Goal: Task Accomplishment & Management: Manage account settings

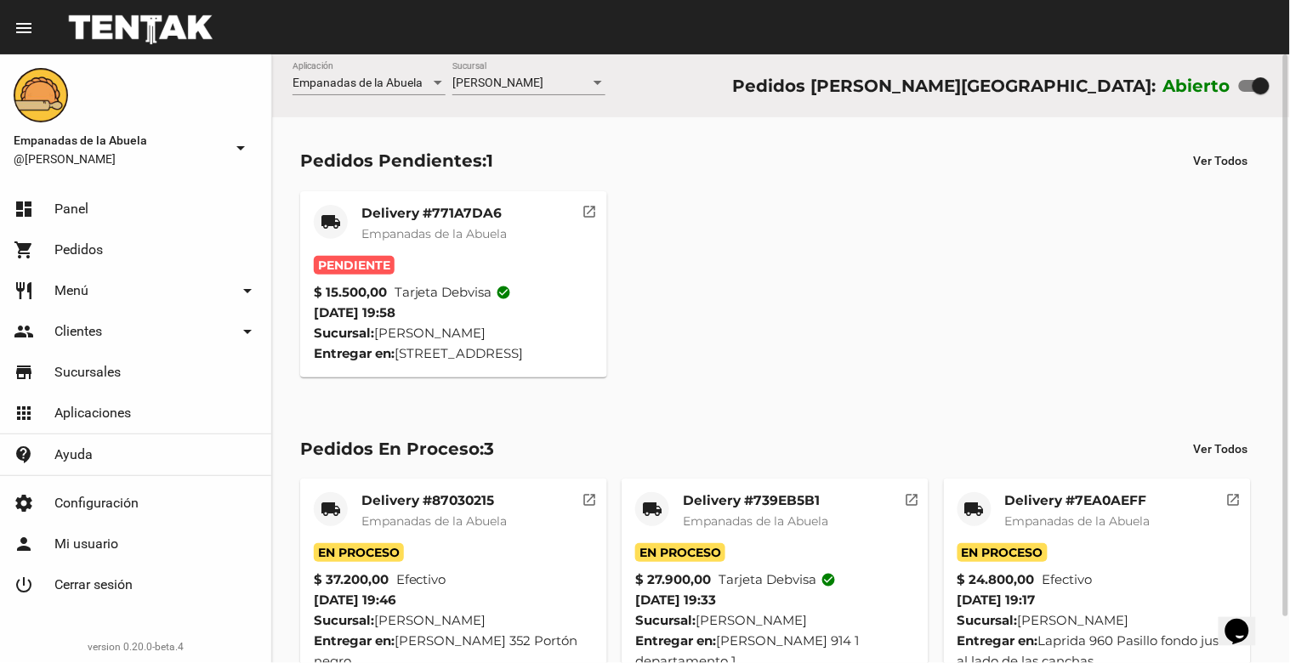
click at [432, 218] on mat-card-title "Delivery #771A7DA6" at bounding box center [433, 213] width 145 height 17
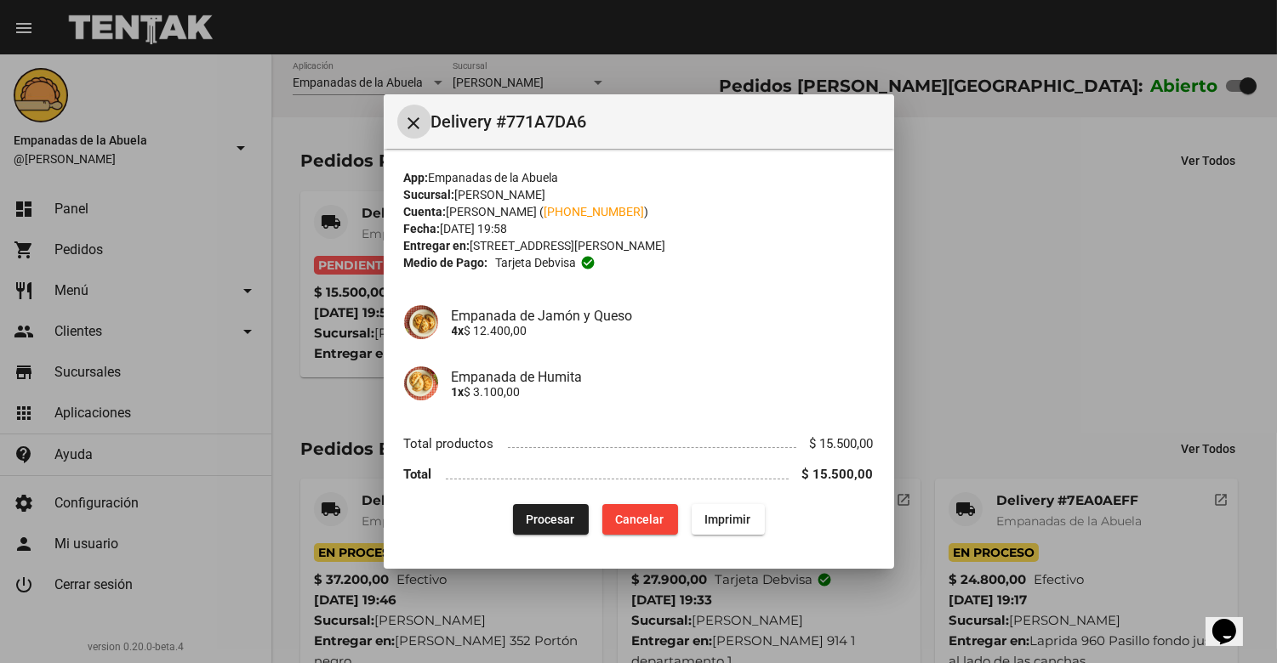
click at [554, 509] on button "Procesar" at bounding box center [551, 519] width 76 height 31
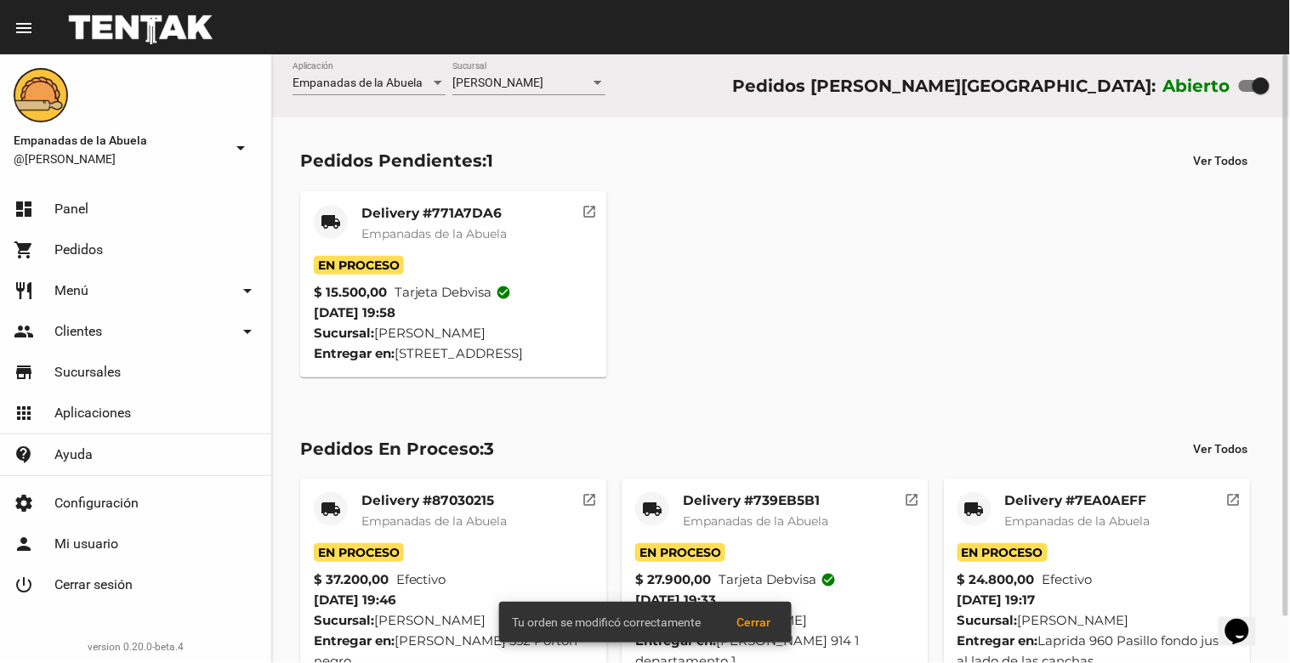
click at [443, 239] on span "Empanadas de la Abuela" at bounding box center [433, 233] width 145 height 15
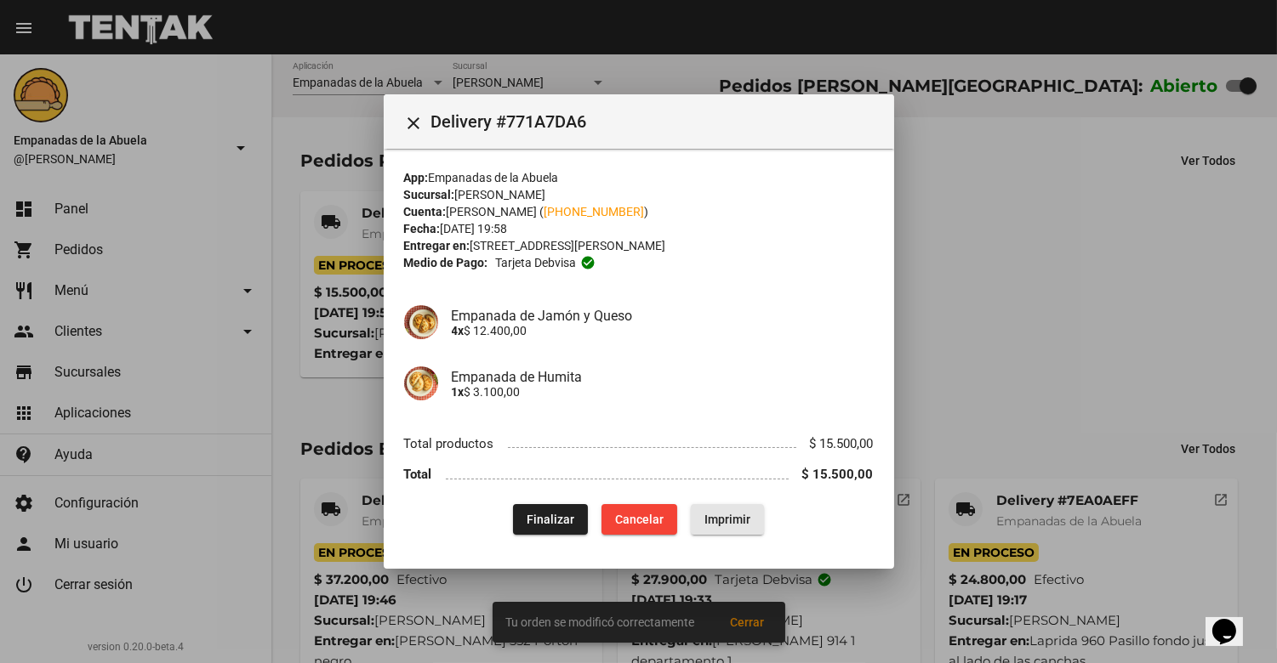
drag, startPoint x: 744, startPoint y: 513, endPoint x: 982, endPoint y: 577, distance: 245.7
click at [734, 517] on span "Imprimir" at bounding box center [727, 520] width 46 height 14
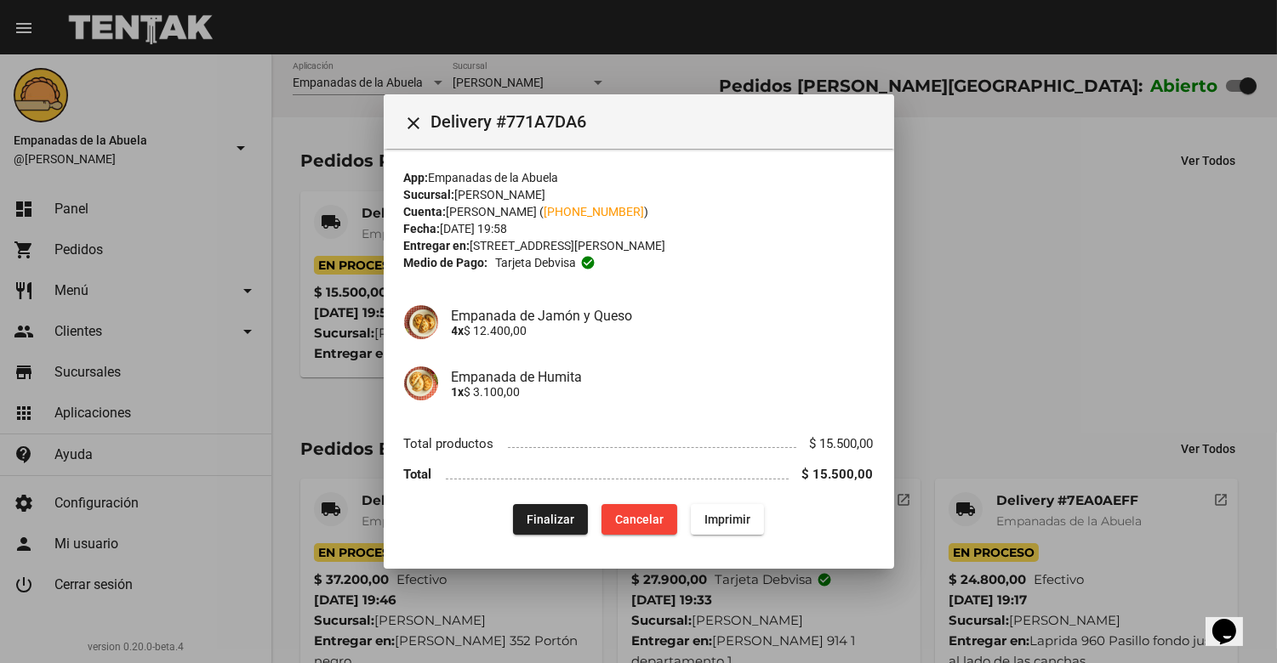
click at [414, 109] on button "close" at bounding box center [414, 122] width 34 height 34
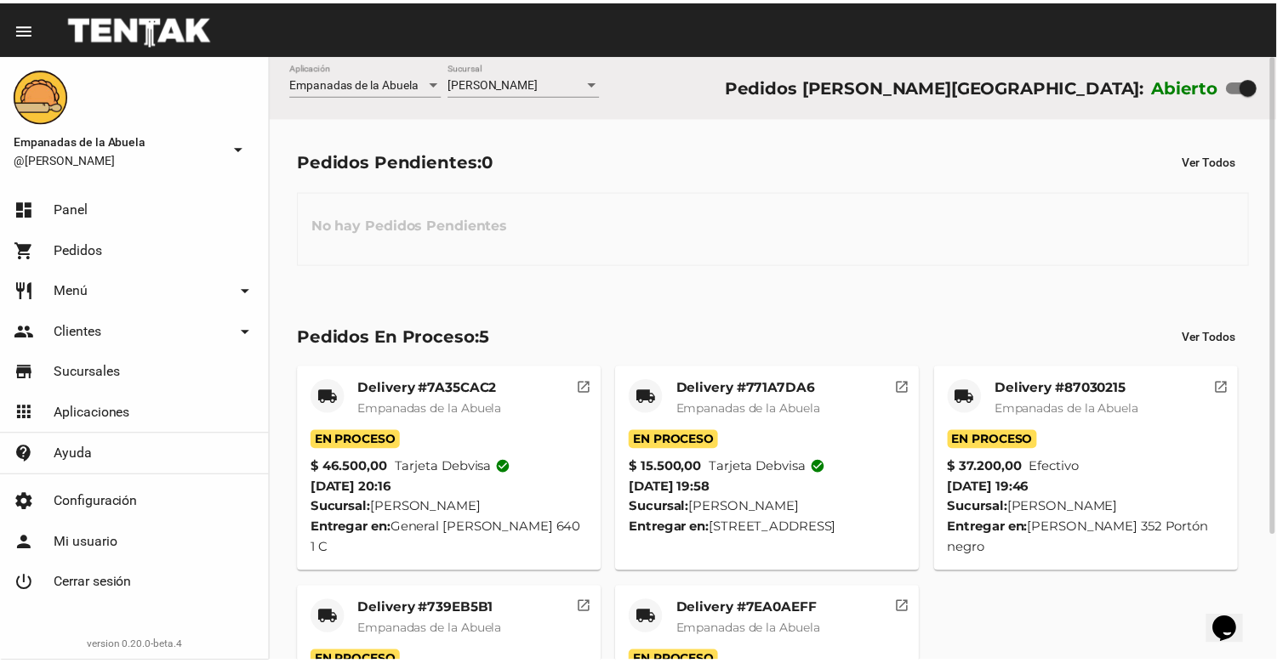
scroll to position [160, 0]
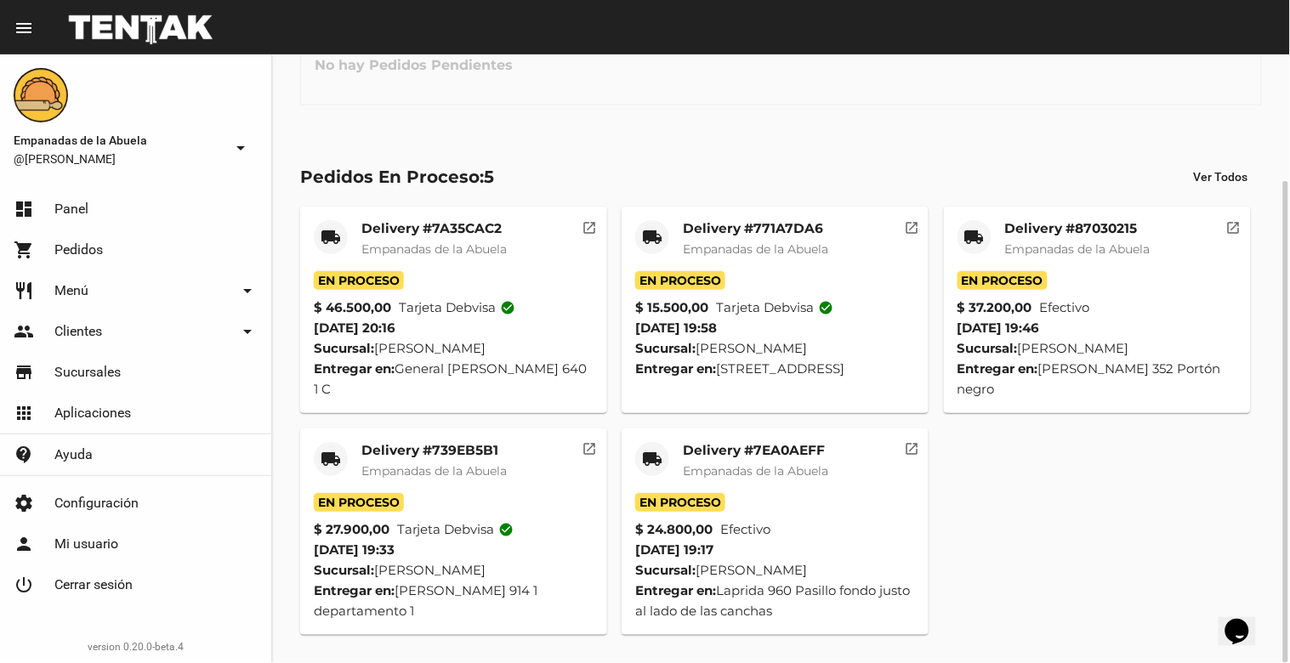
click at [774, 430] on mat-card "local_shipping Delivery #7EA0AEFF Empanadas de la Abuela En Proceso $ 24.800,00…" at bounding box center [775, 532] width 307 height 207
click at [761, 459] on div "Delivery #7EA0AEFF Empanadas de la Abuela" at bounding box center [755, 467] width 145 height 51
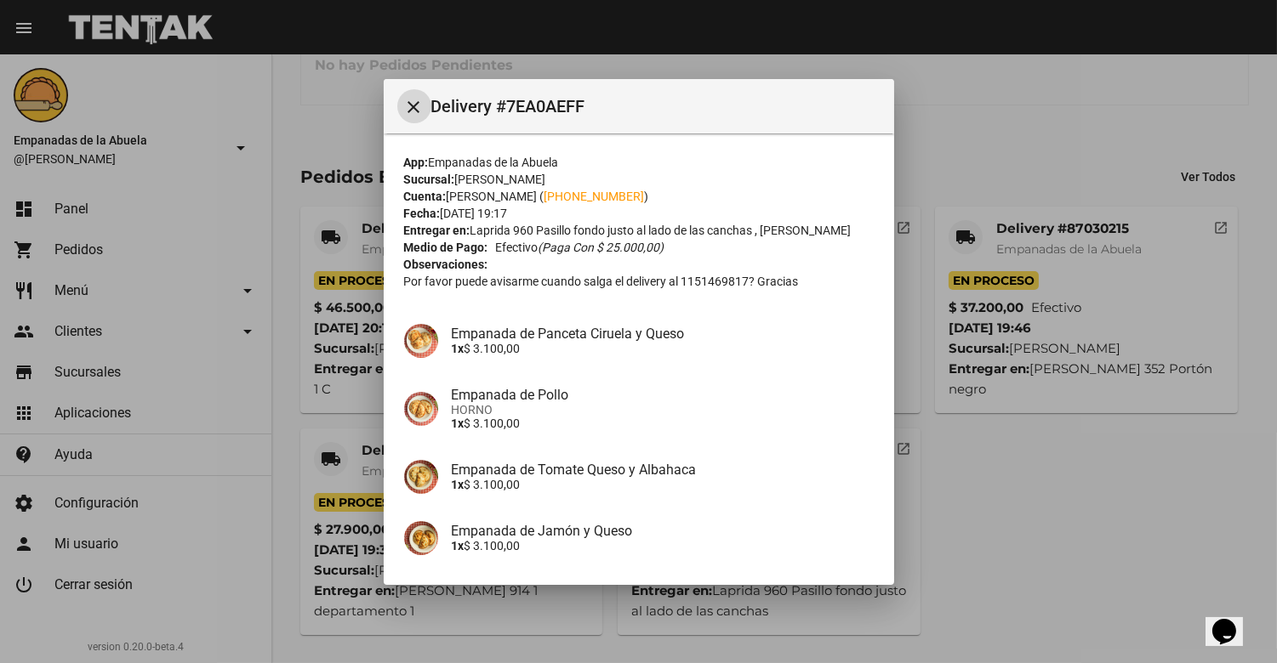
scroll to position [231, 0]
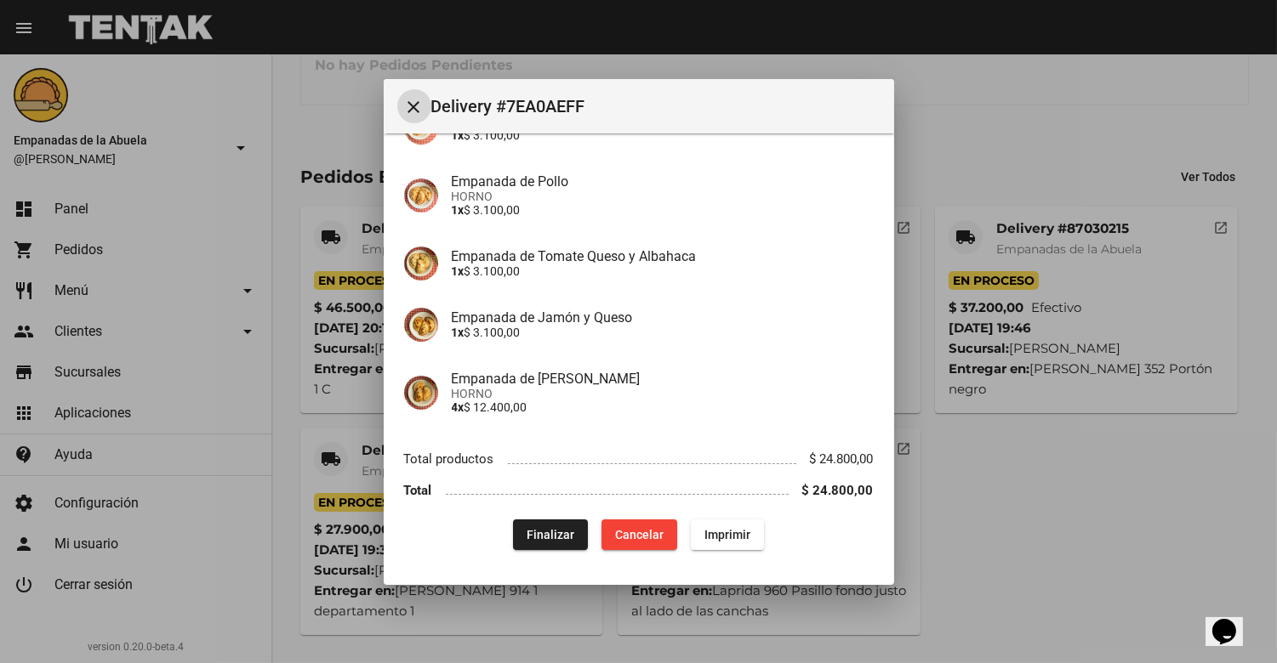
click at [533, 515] on div "App: Empanadas de la Abuela Sucursal: [PERSON_NAME] Cuenta: [PERSON_NAME] ( [PH…" at bounding box center [639, 245] width 470 height 611
click at [538, 532] on span "Finalizar" at bounding box center [551, 535] width 48 height 14
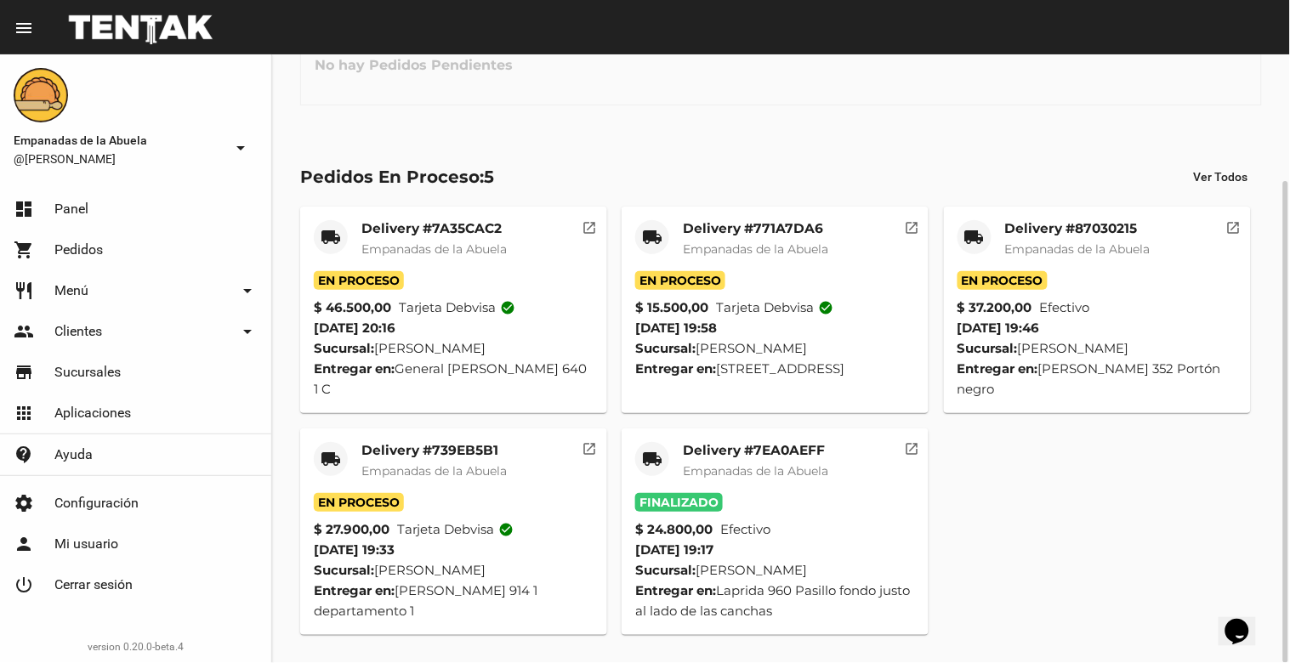
click at [462, 463] on mat-card-subtitle "Empanadas de la Abuela" at bounding box center [433, 471] width 145 height 17
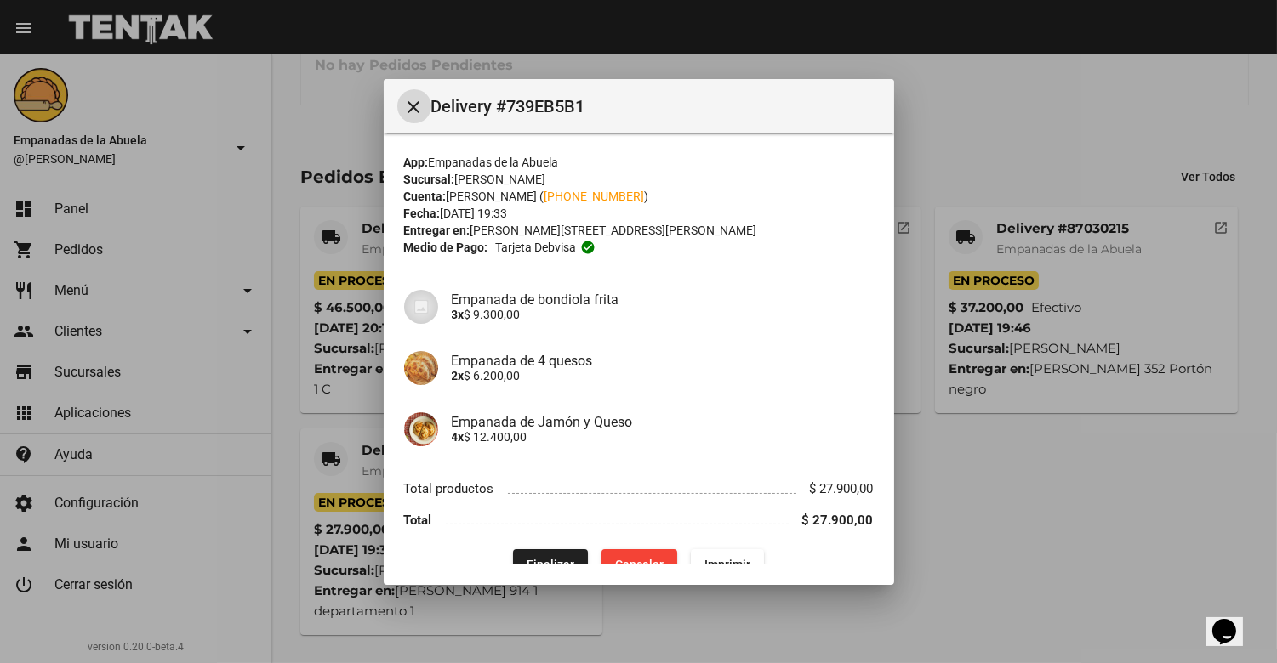
scroll to position [29, 0]
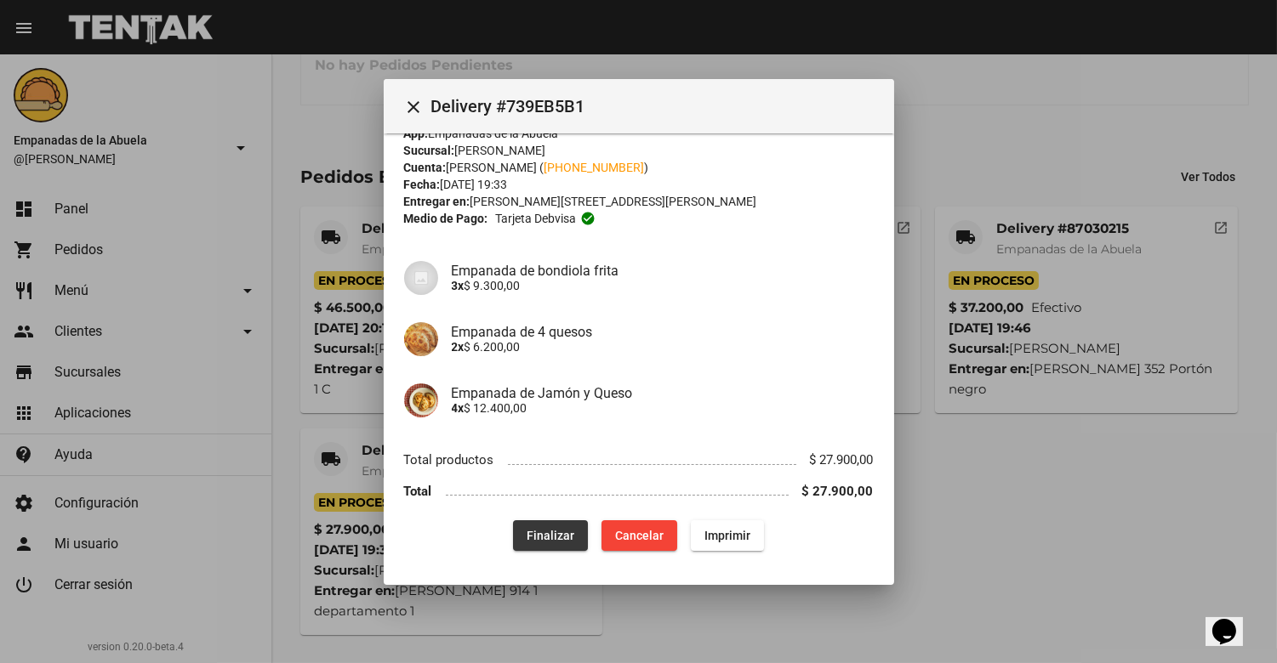
click at [534, 525] on button "Finalizar" at bounding box center [550, 536] width 75 height 31
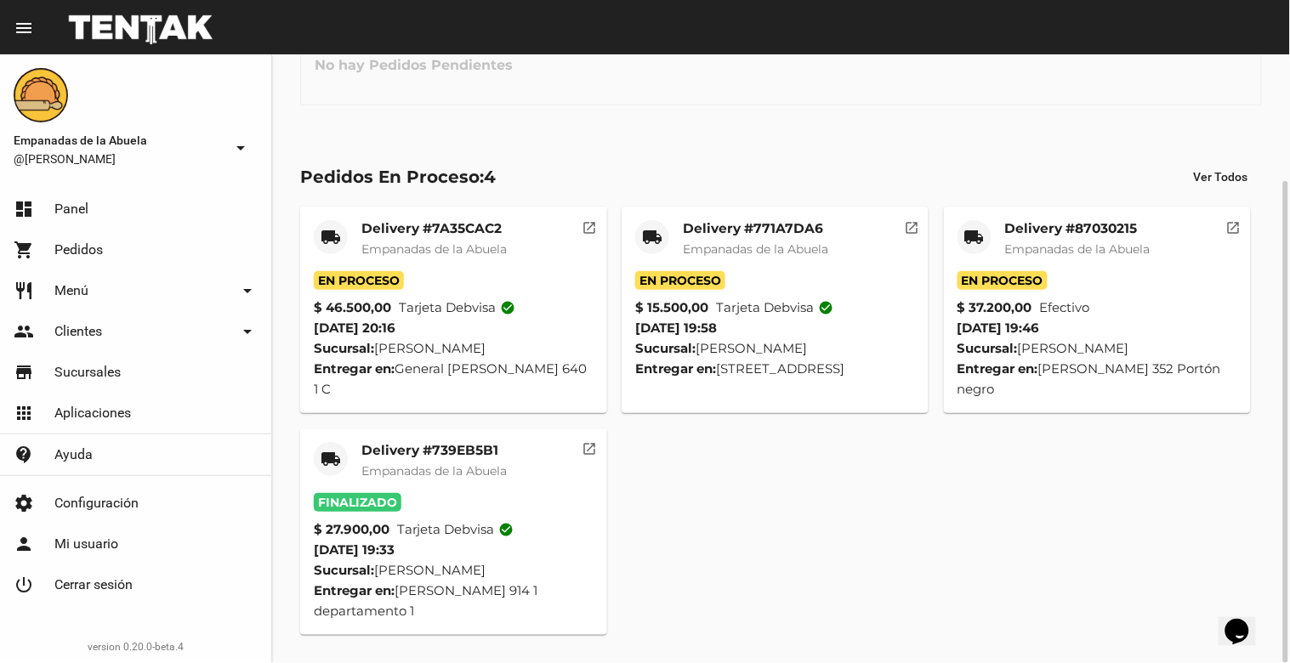
click at [1073, 243] on span "Empanadas de la Abuela" at bounding box center [1077, 249] width 145 height 15
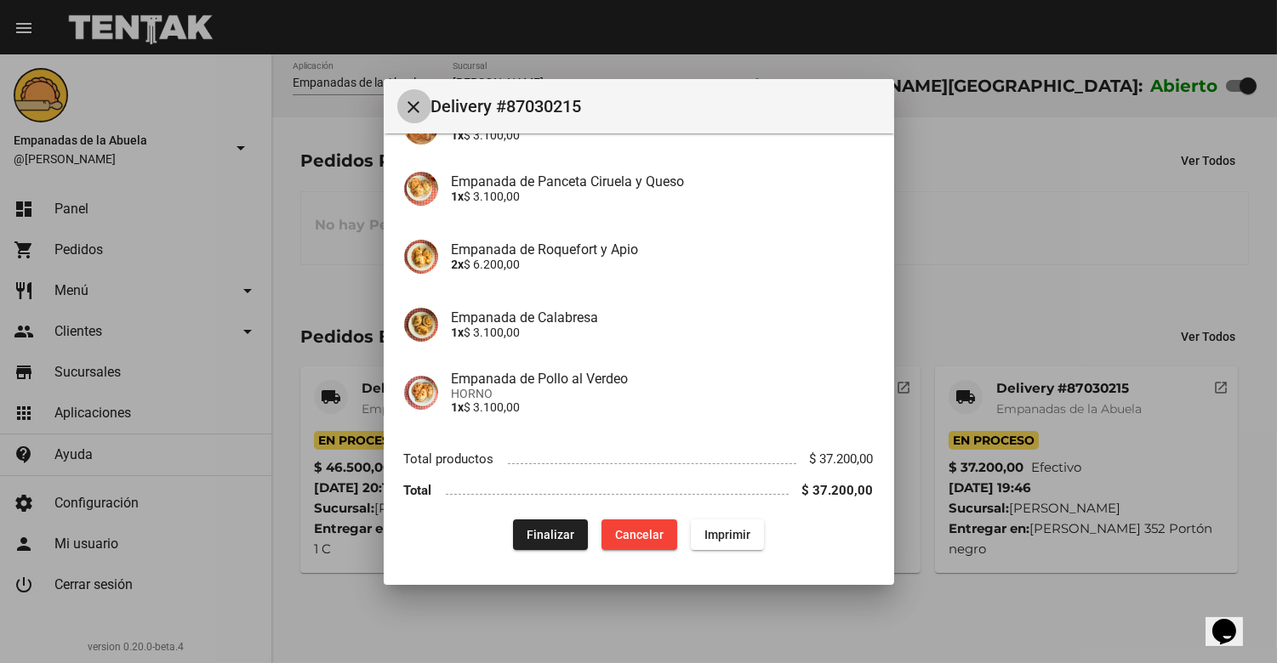
click at [402, 111] on button "close" at bounding box center [414, 106] width 34 height 34
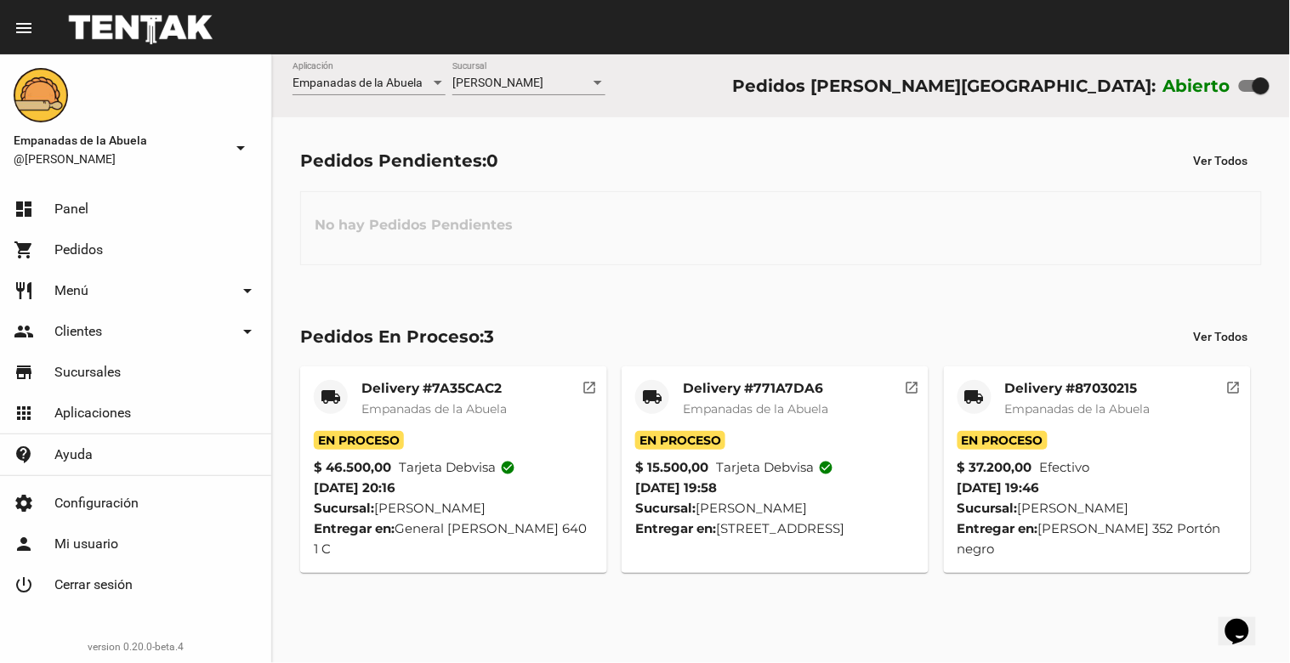
click at [510, 83] on span "[PERSON_NAME]" at bounding box center [498, 83] width 91 height 14
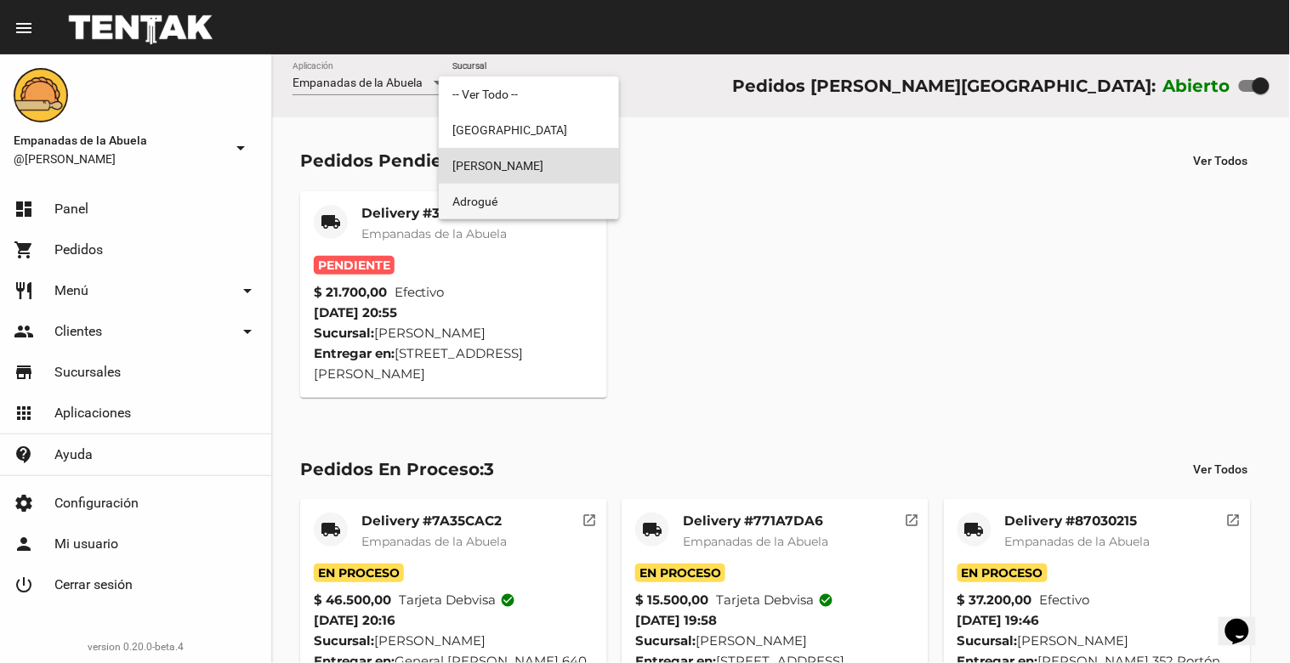
click at [500, 210] on span "Adrogué" at bounding box center [529, 202] width 153 height 36
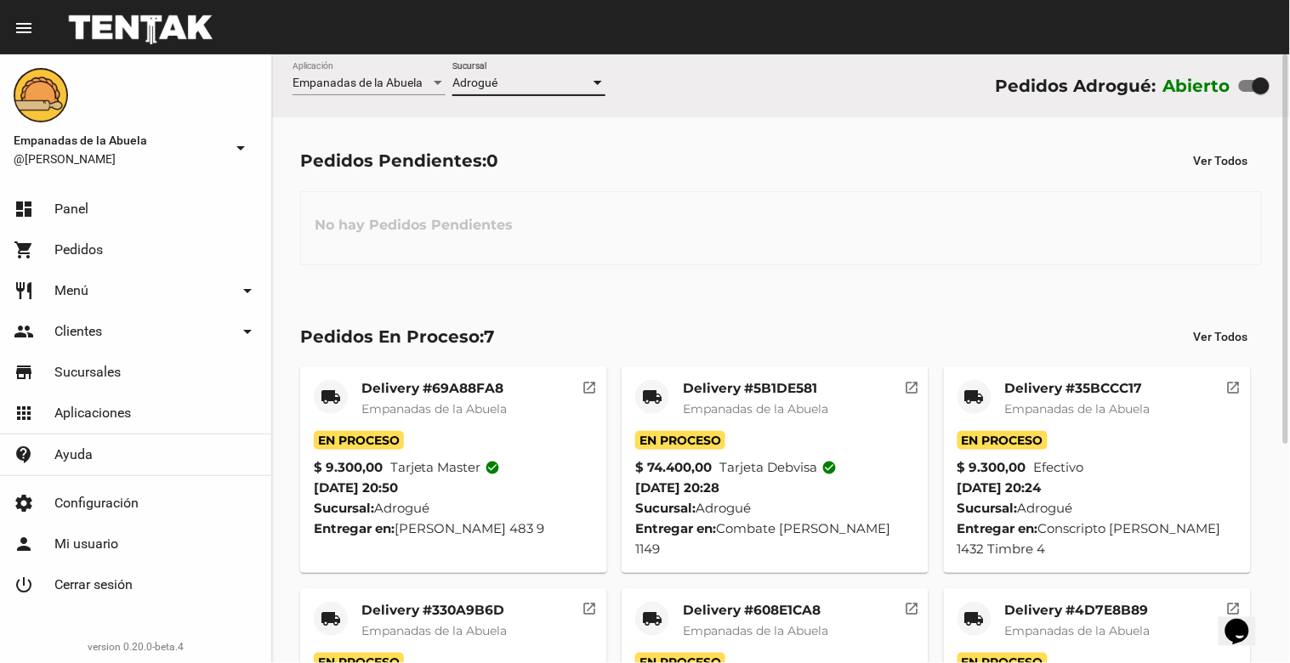
click at [532, 79] on div "Adrogué" at bounding box center [522, 84] width 138 height 14
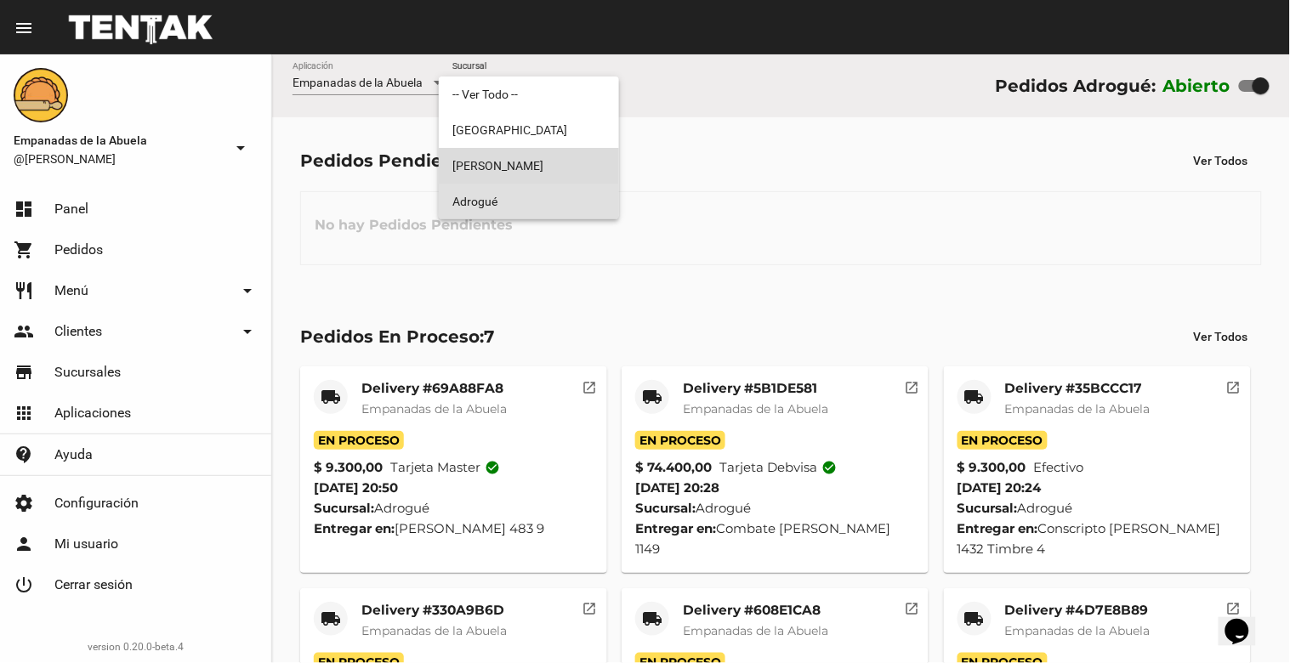
click at [499, 164] on span "[PERSON_NAME]" at bounding box center [529, 166] width 153 height 36
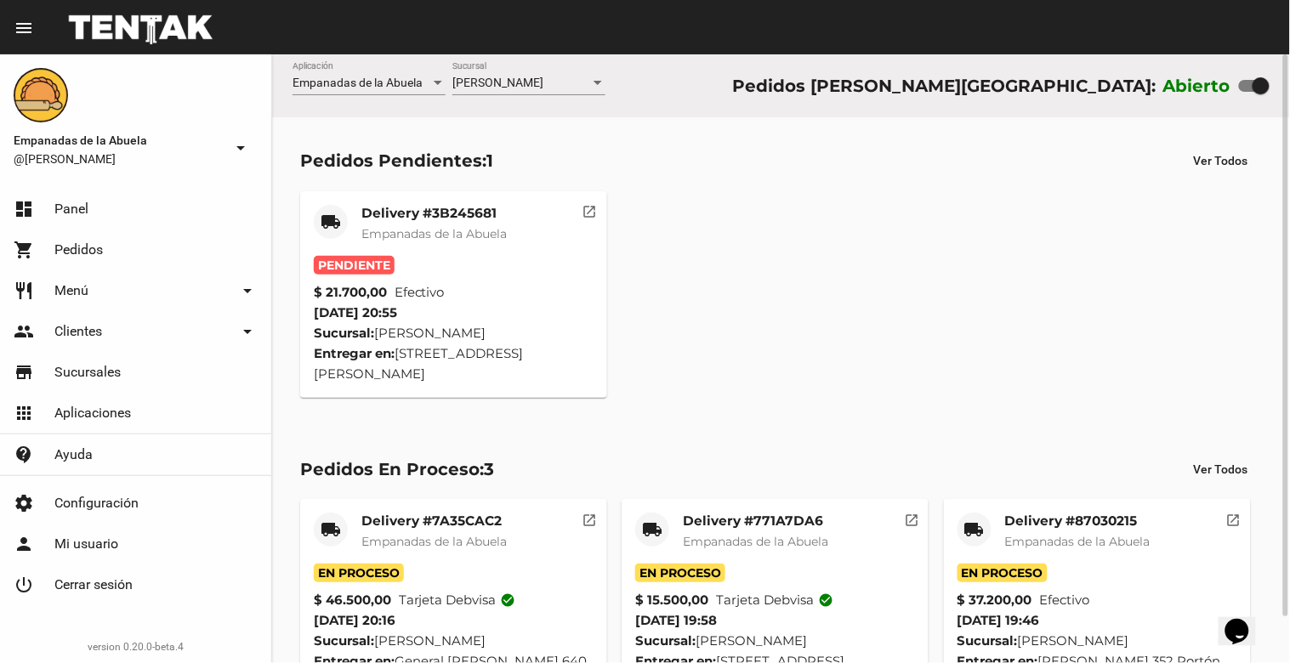
click at [429, 206] on mat-card-title "Delivery #3B245681" at bounding box center [433, 213] width 145 height 17
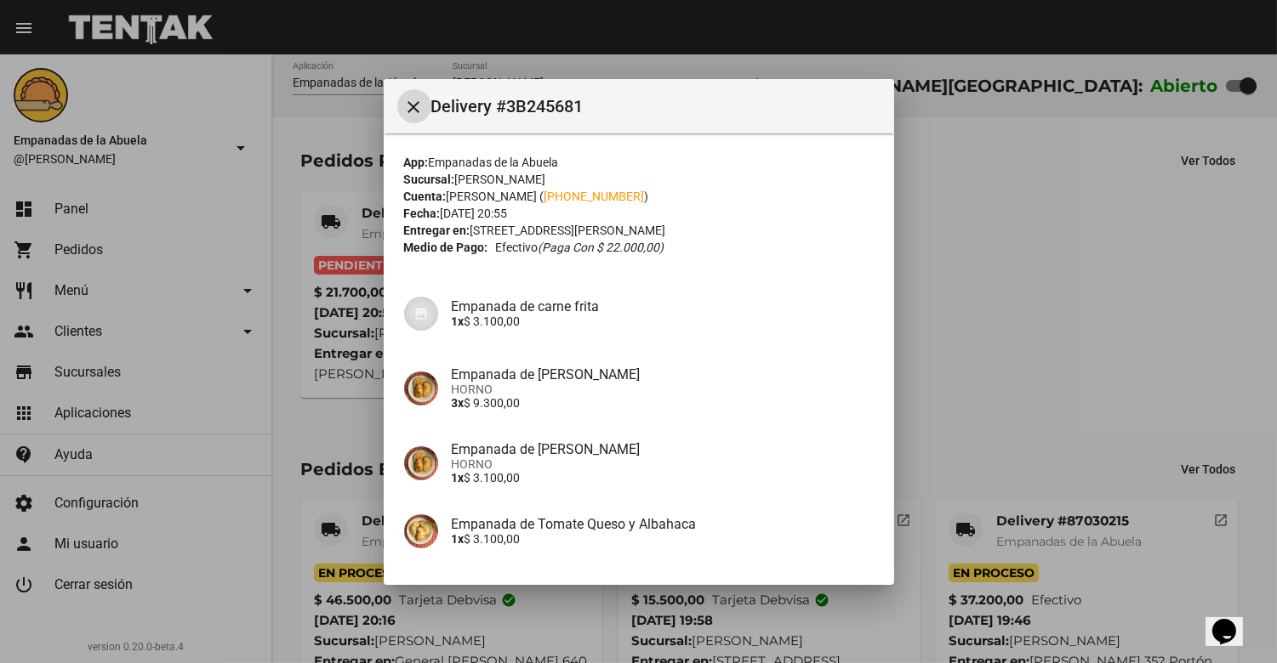
scroll to position [192, 0]
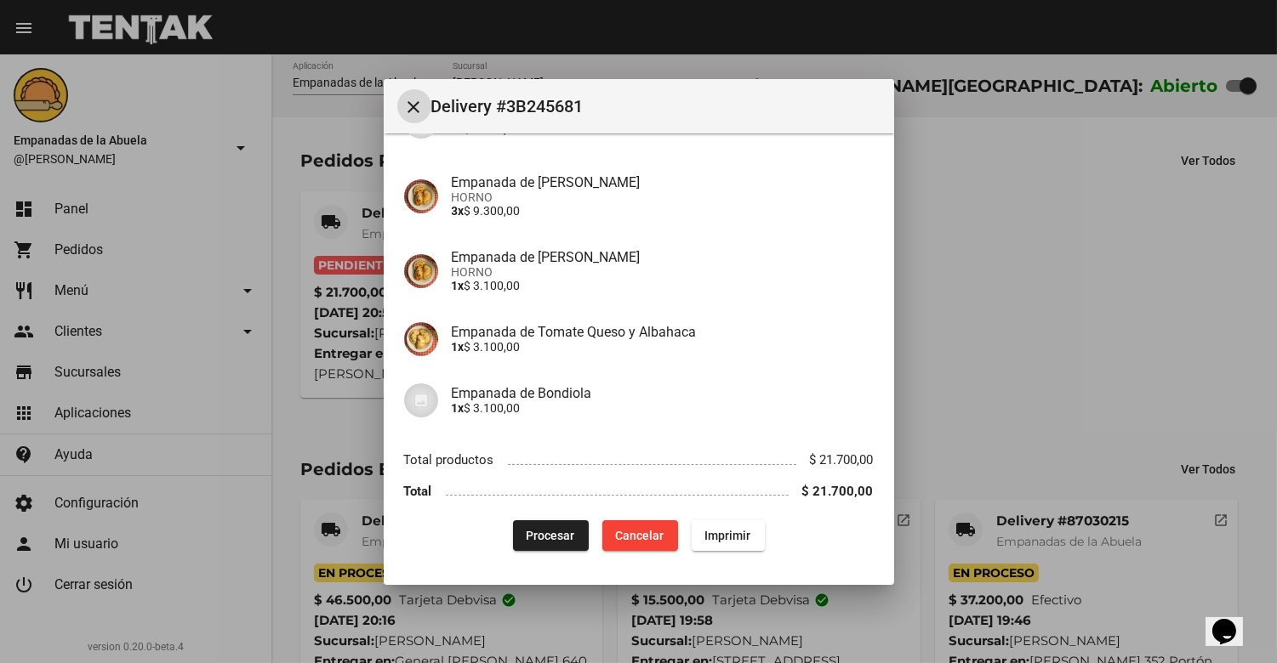
click at [533, 522] on button "Procesar" at bounding box center [551, 536] width 76 height 31
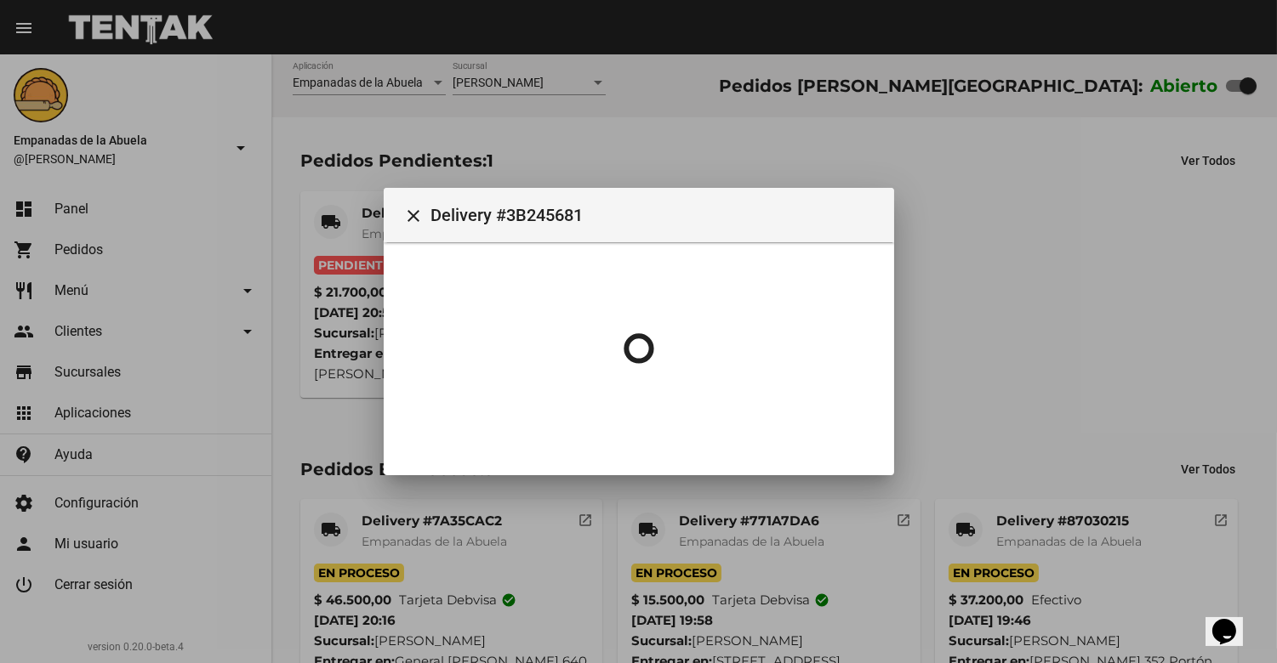
scroll to position [0, 0]
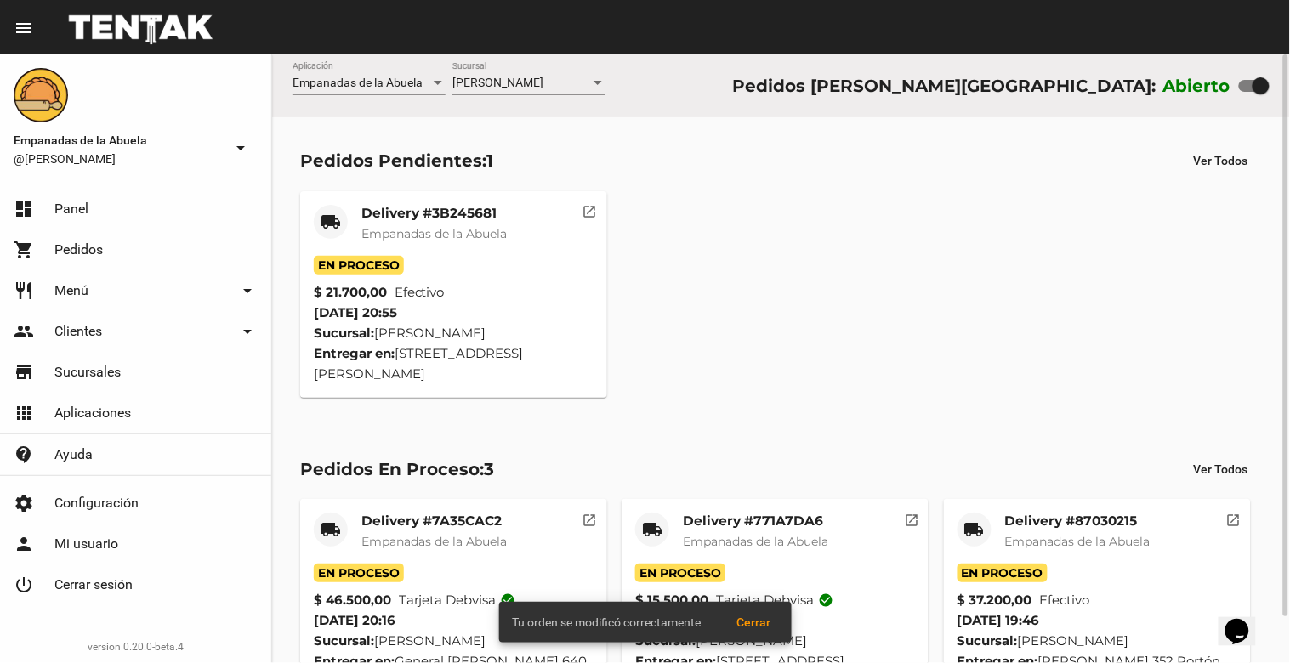
click at [427, 232] on span "Empanadas de la Abuela" at bounding box center [433, 233] width 145 height 15
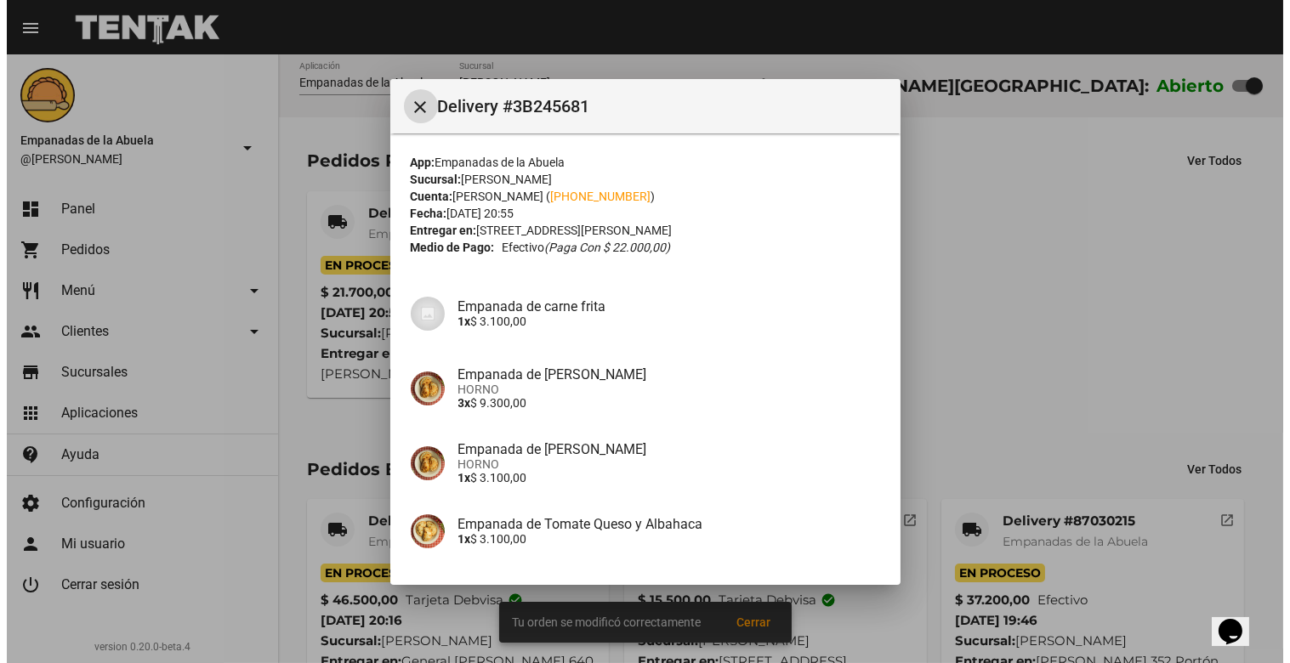
scroll to position [192, 0]
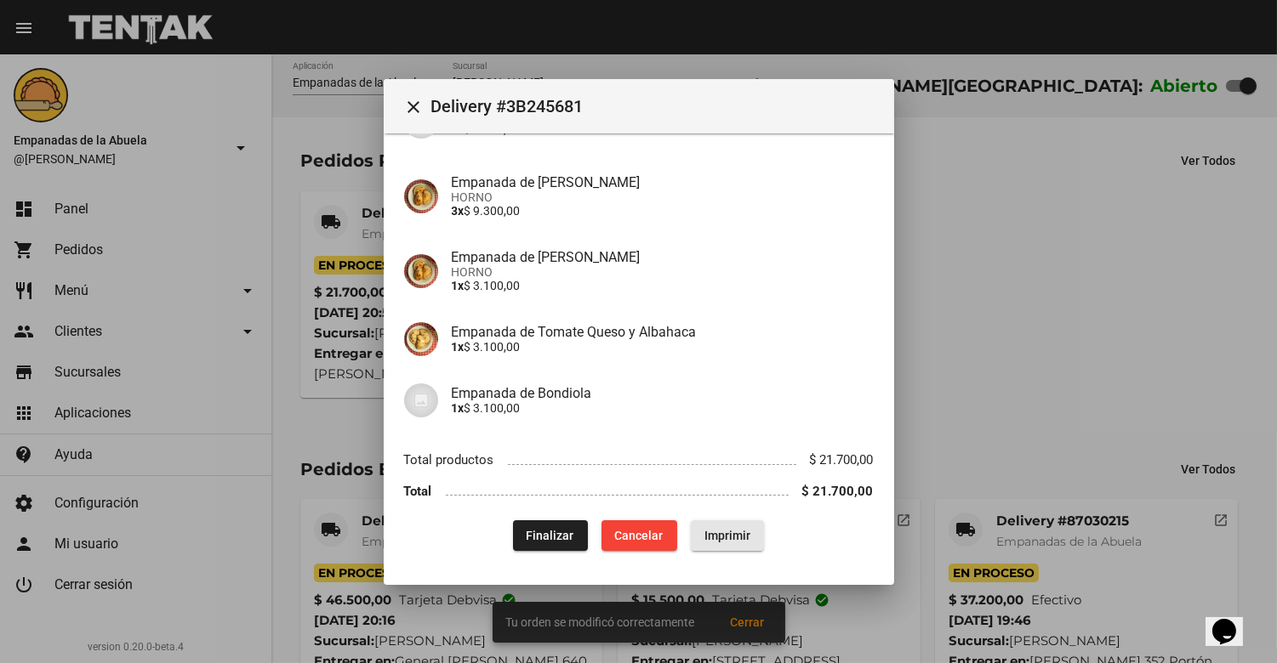
click at [718, 523] on button "Imprimir" at bounding box center [727, 536] width 73 height 31
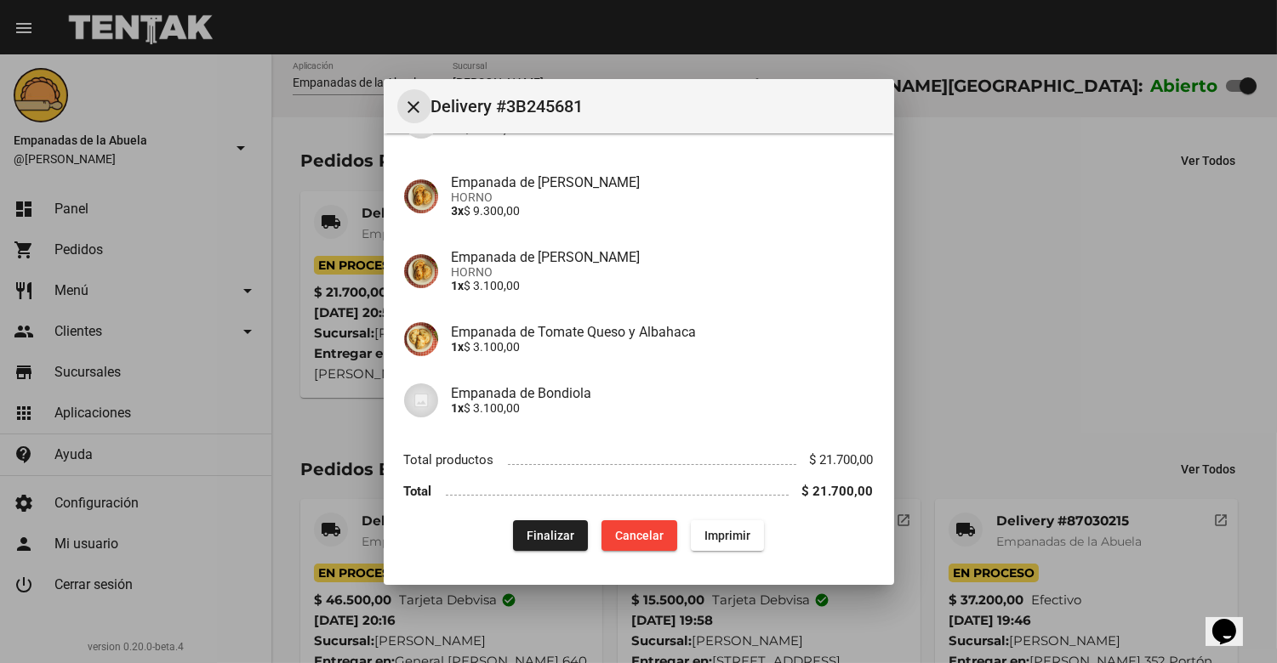
click at [408, 111] on mat-icon "close" at bounding box center [414, 107] width 20 height 20
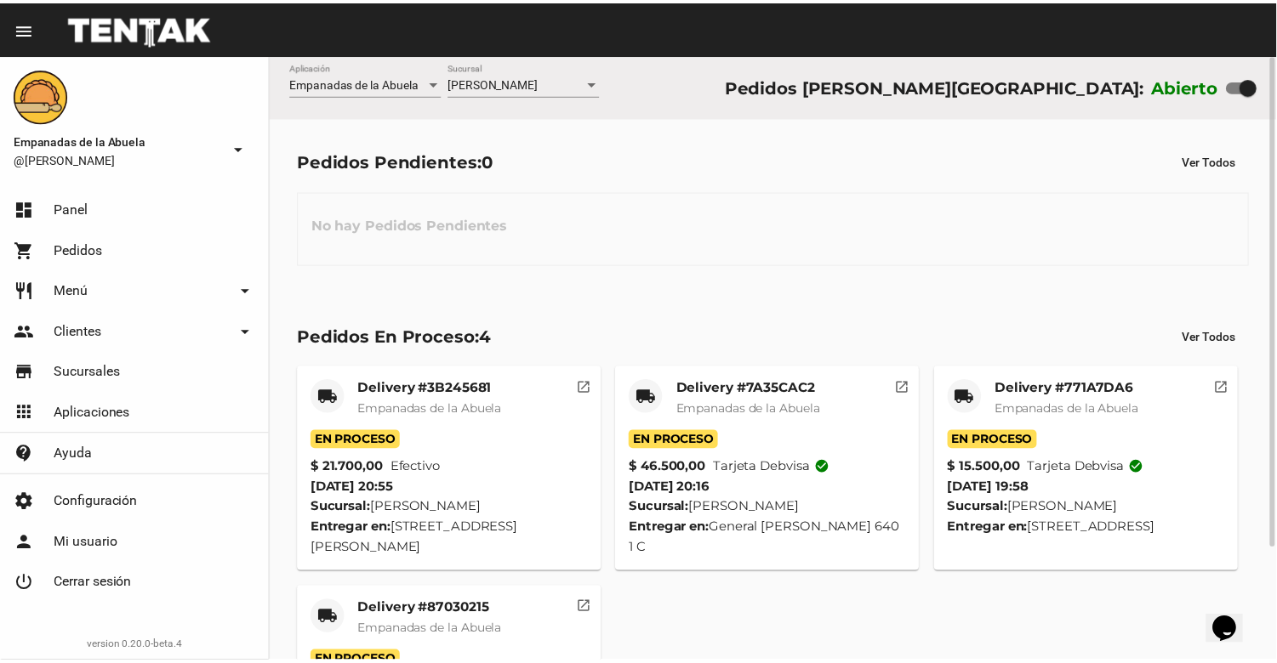
scroll to position [139, 0]
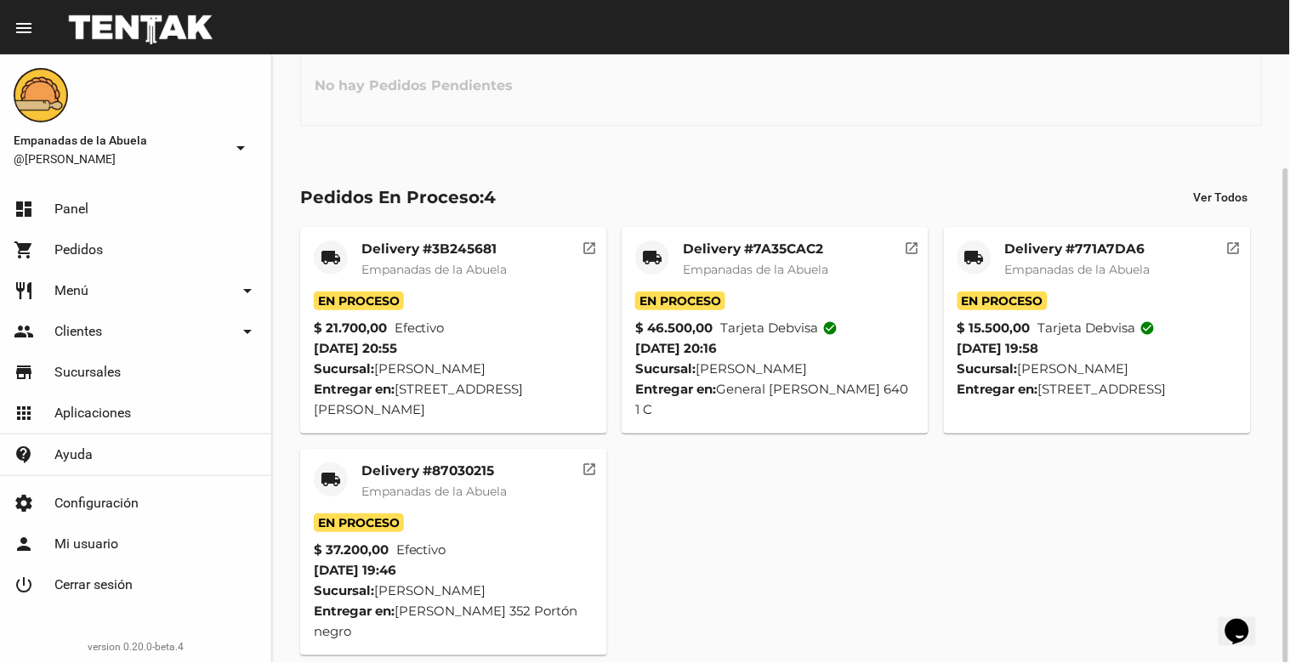
click at [435, 495] on span "Empanadas de la Abuela" at bounding box center [433, 491] width 145 height 15
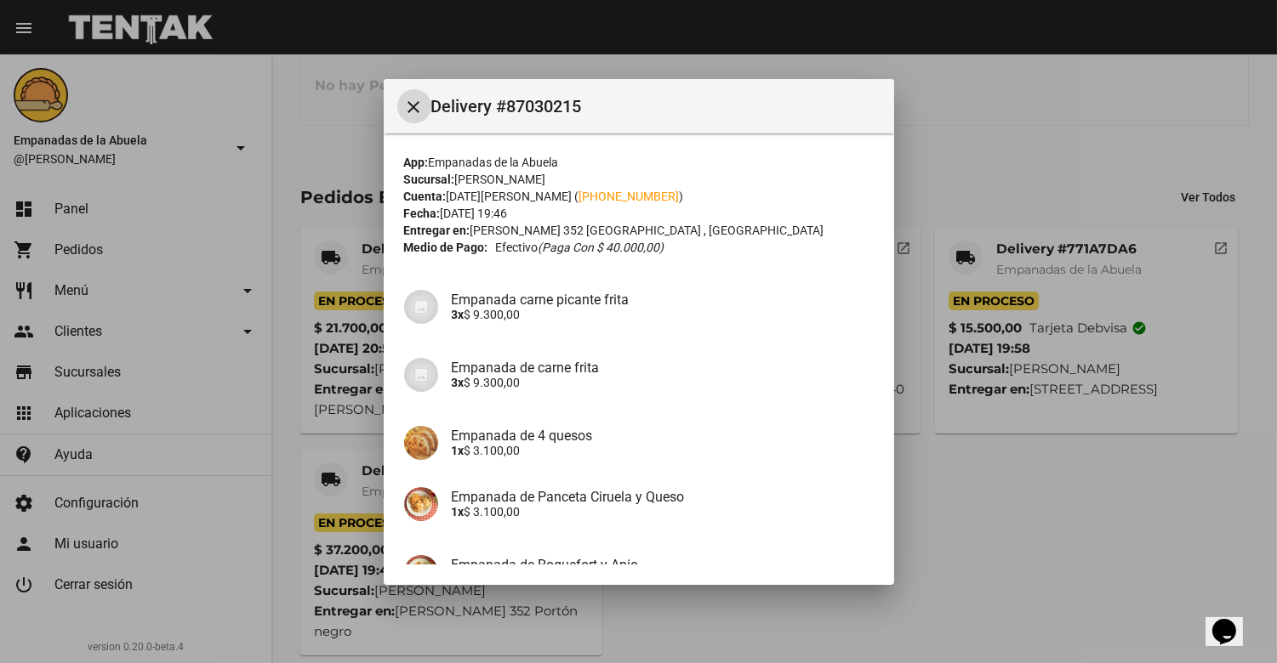
scroll to position [316, 0]
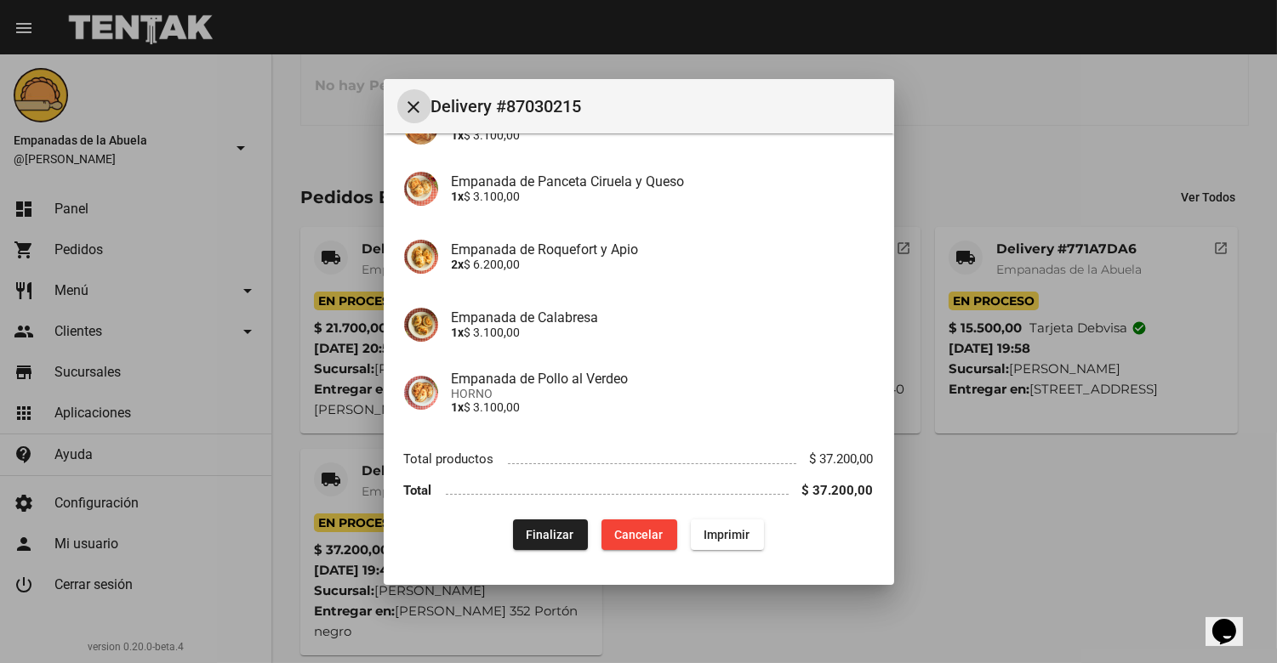
click at [550, 520] on button "Finalizar" at bounding box center [550, 535] width 75 height 31
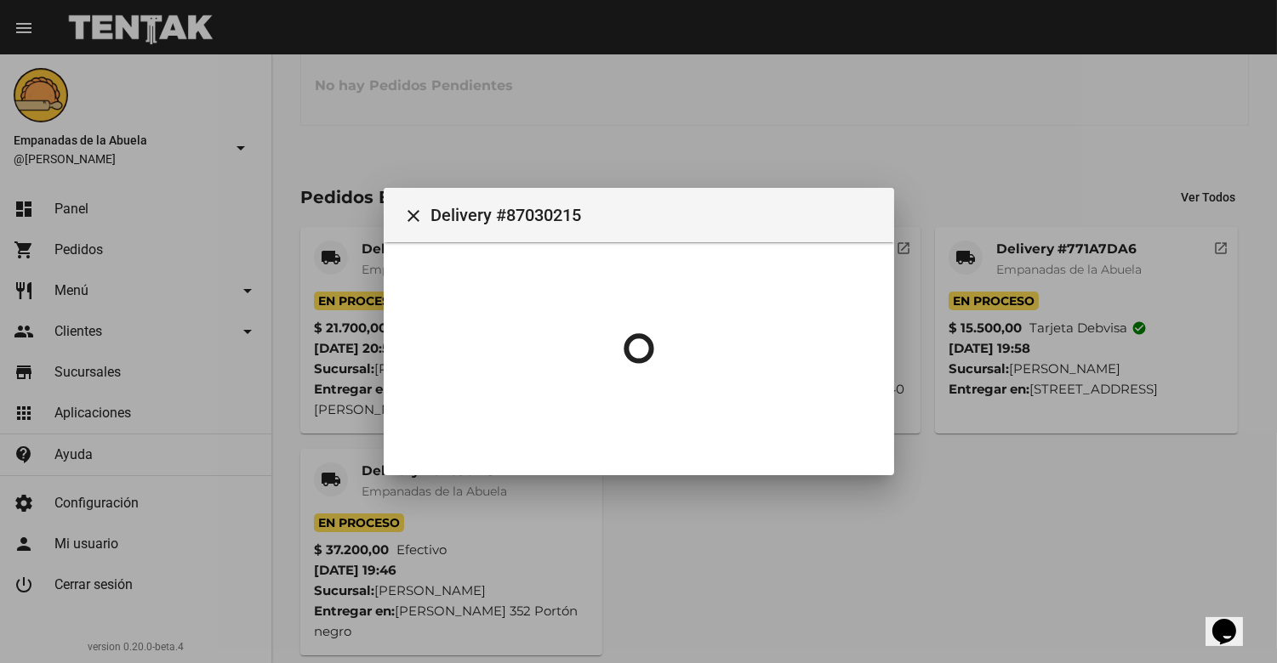
scroll to position [0, 0]
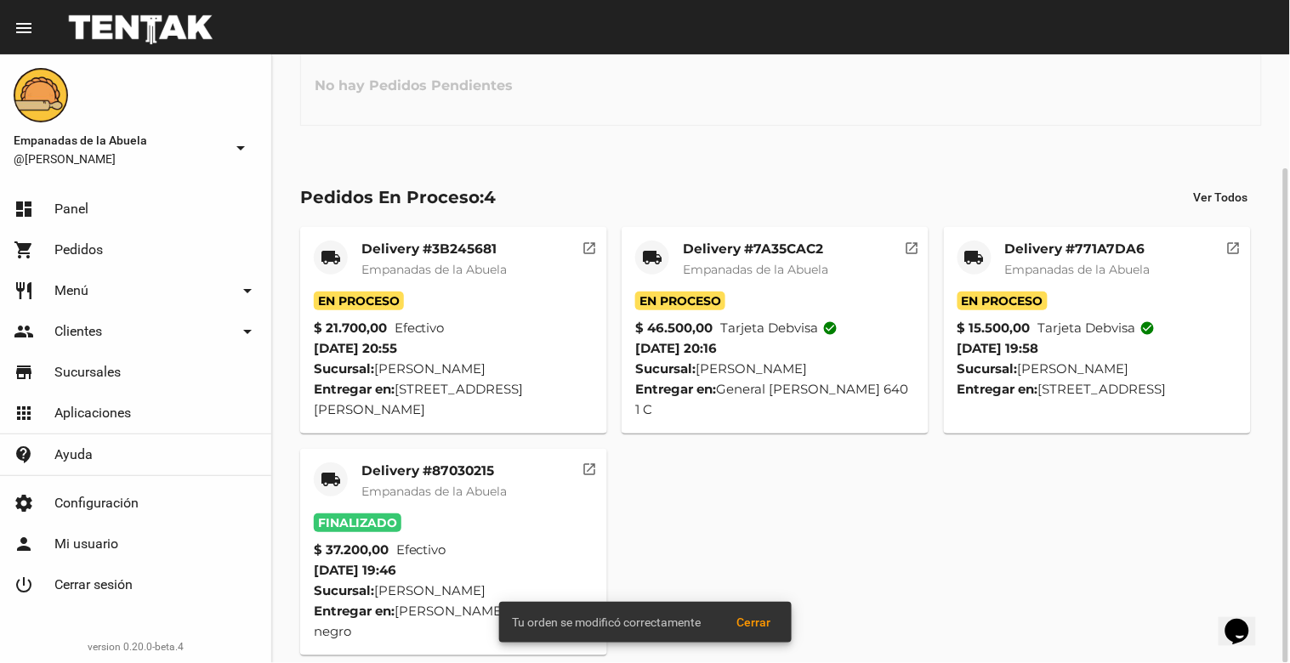
click at [1084, 255] on mat-card-title "Delivery #771A7DA6" at bounding box center [1077, 249] width 145 height 17
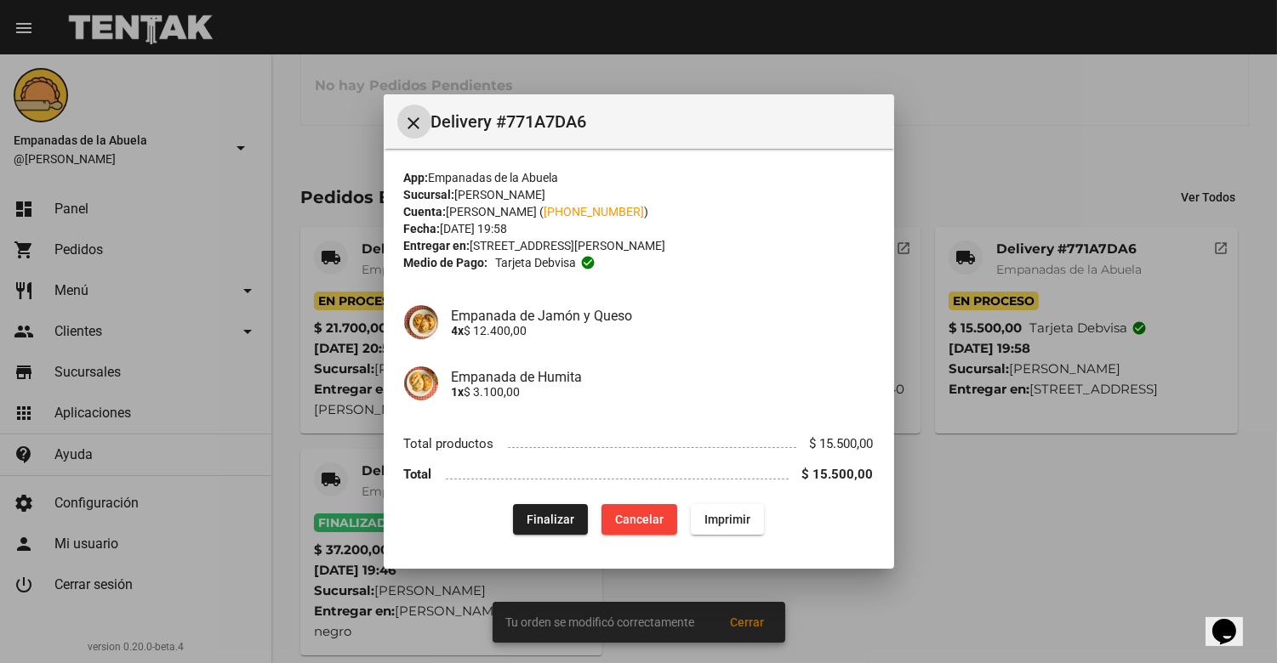
click at [545, 516] on span "Finalizar" at bounding box center [551, 520] width 48 height 14
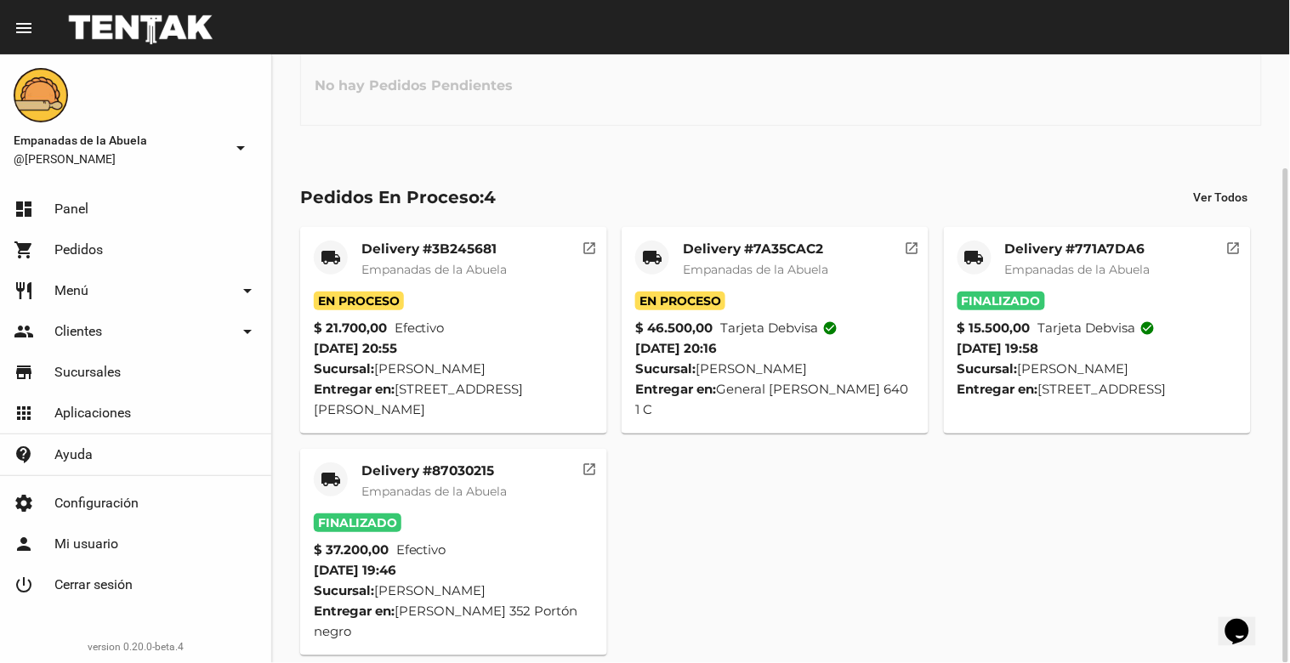
click at [771, 249] on mat-card-title "Delivery #7A35CAC2" at bounding box center [755, 249] width 145 height 17
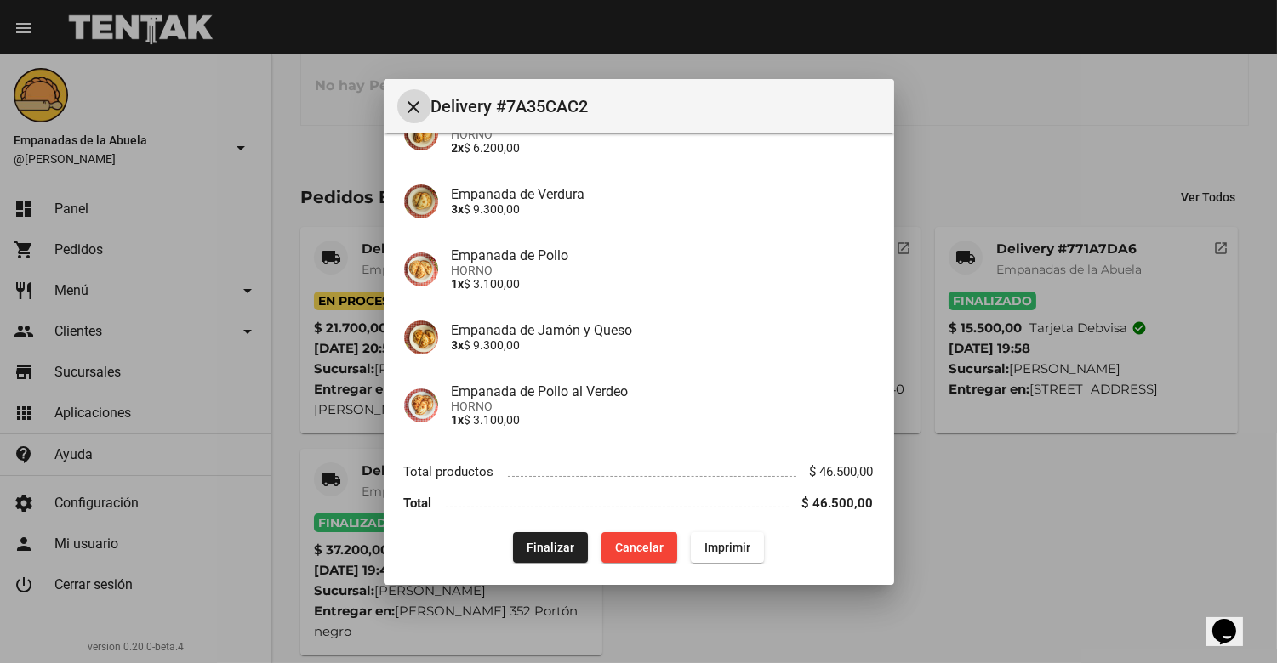
scroll to position [390, 0]
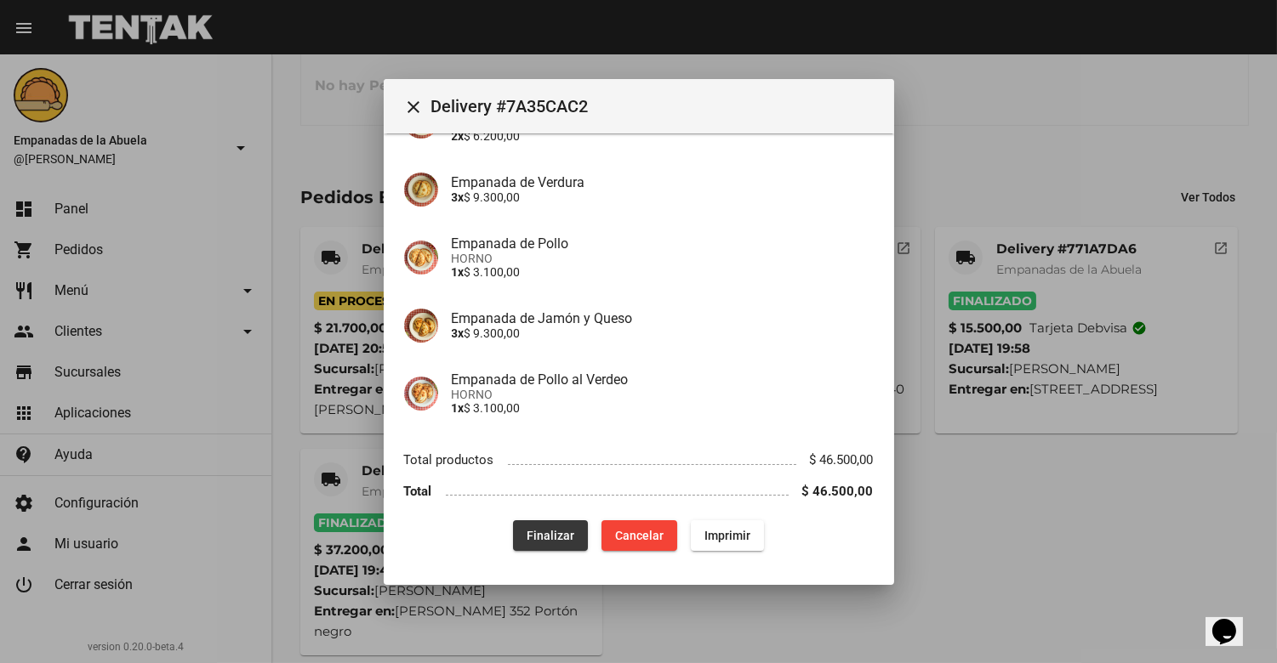
click at [537, 521] on button "Finalizar" at bounding box center [550, 536] width 75 height 31
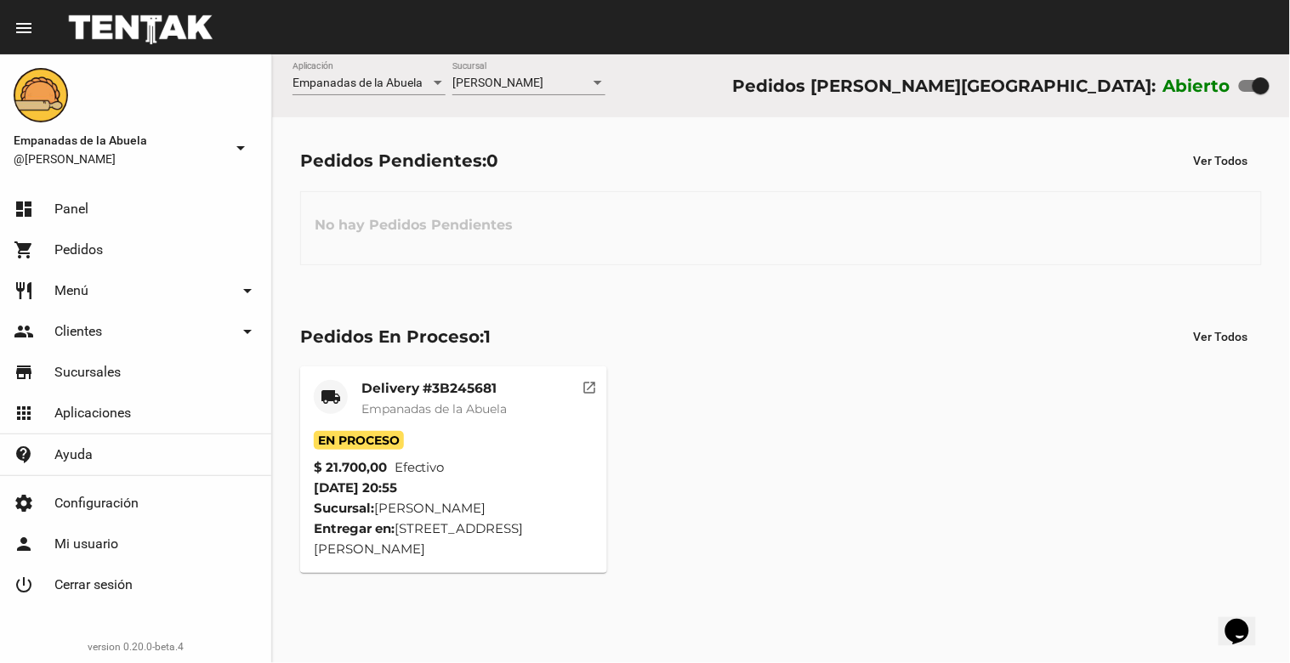
scroll to position [0, 0]
click at [236, 145] on mat-icon "arrow_drop_down" at bounding box center [241, 148] width 20 height 20
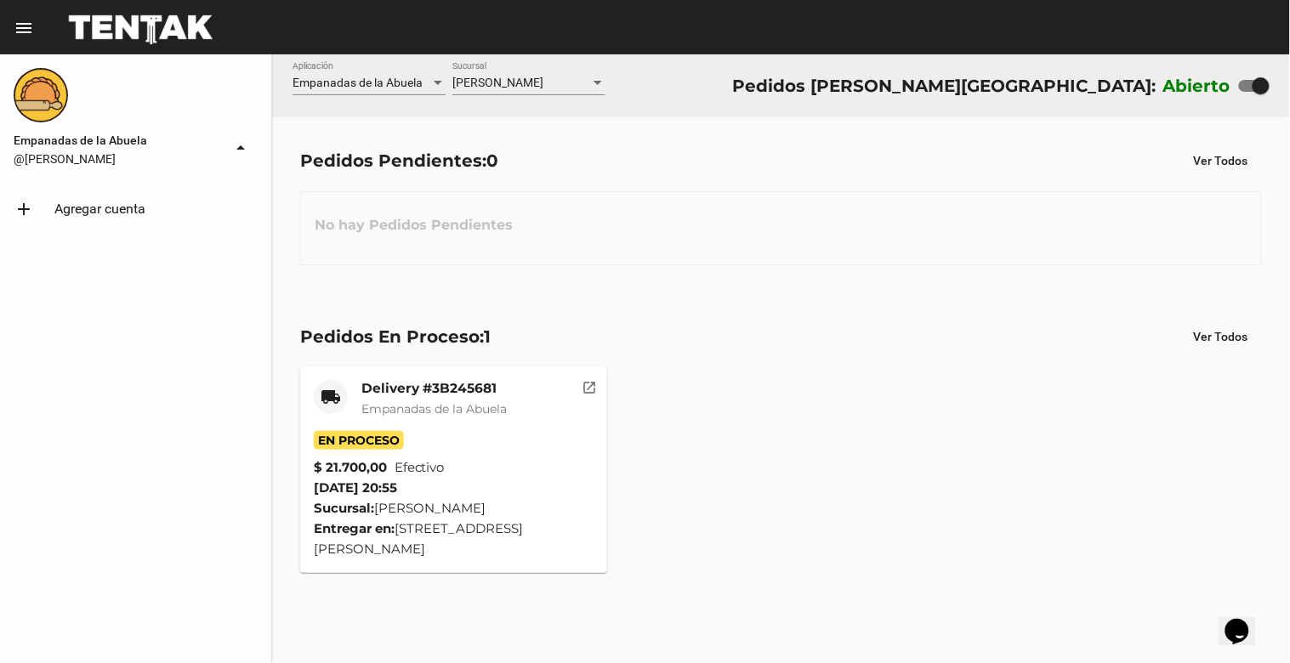
click at [236, 145] on mat-icon "arrow_drop_up" at bounding box center [241, 148] width 20 height 20
